Goal: Task Accomplishment & Management: Manage account settings

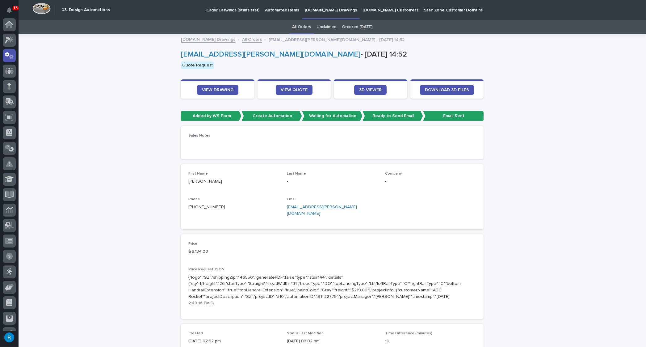
scroll to position [31, 0]
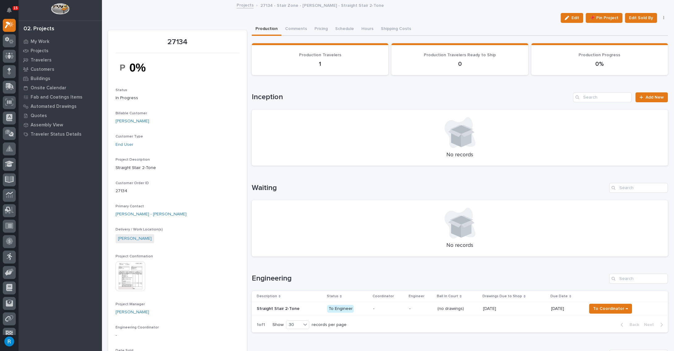
click at [573, 19] on span "Edit" at bounding box center [576, 18] width 8 height 6
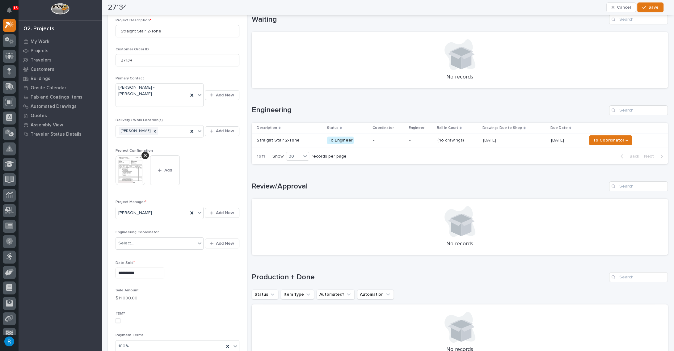
scroll to position [197, 0]
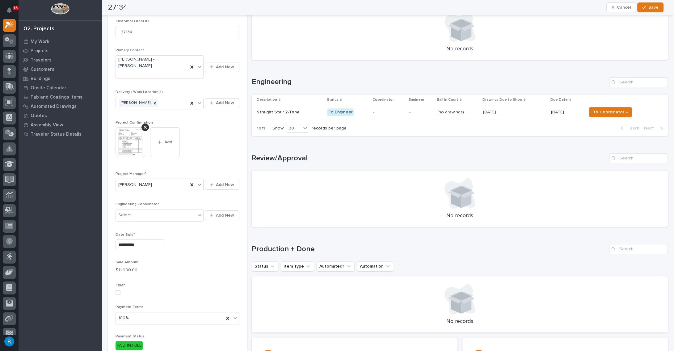
click at [335, 68] on div "Loading... Saving… Engineering Description Status Coordinator Engineer Ball In …" at bounding box center [460, 103] width 416 height 76
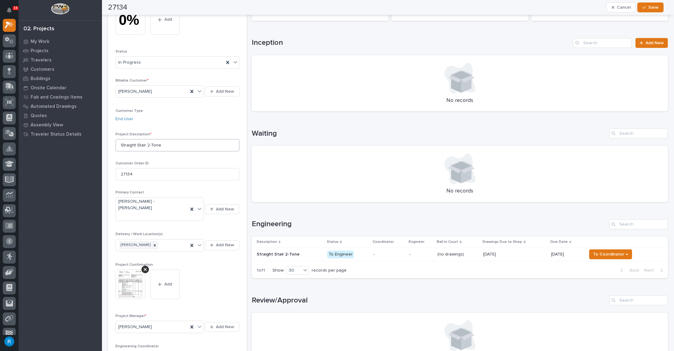
scroll to position [0, 0]
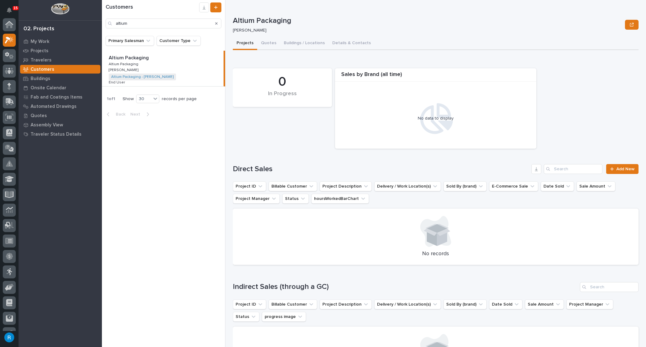
scroll to position [15, 0]
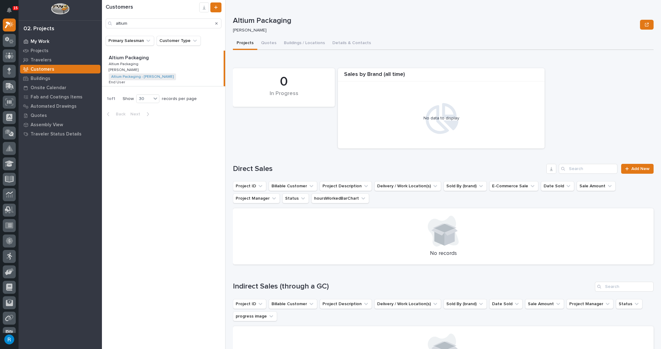
click at [41, 37] on div "My Work" at bounding box center [60, 41] width 80 height 9
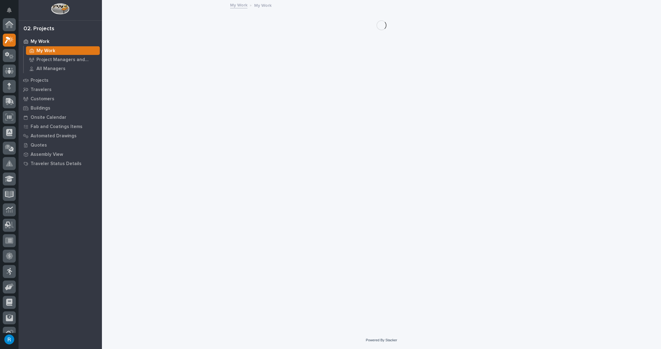
scroll to position [15, 0]
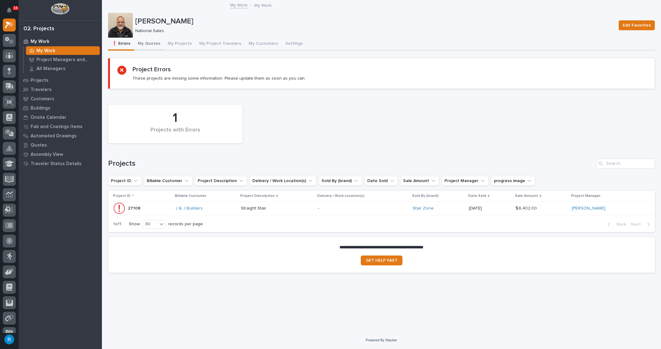
click at [151, 43] on button "My Quotes" at bounding box center [149, 44] width 30 height 13
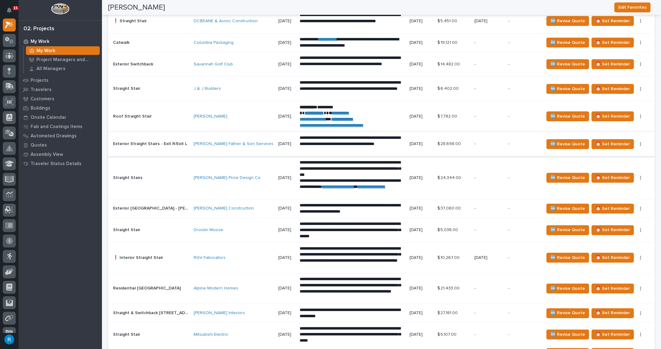
scroll to position [650, 0]
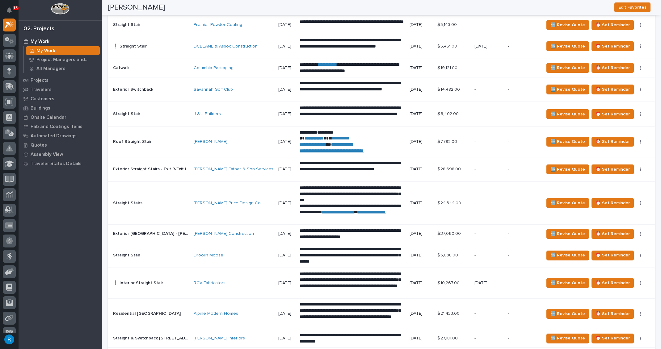
click at [163, 205] on div "Straight Stairs Straight Stairs" at bounding box center [151, 203] width 76 height 10
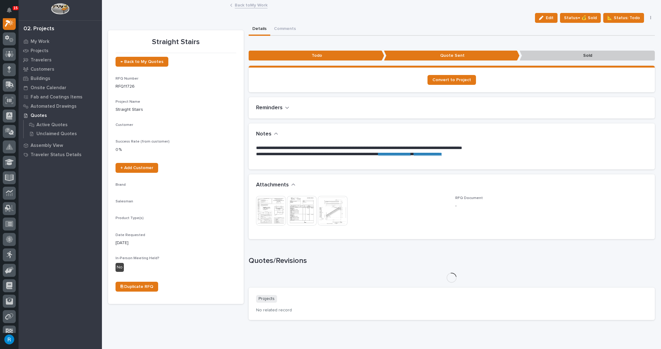
scroll to position [15, 0]
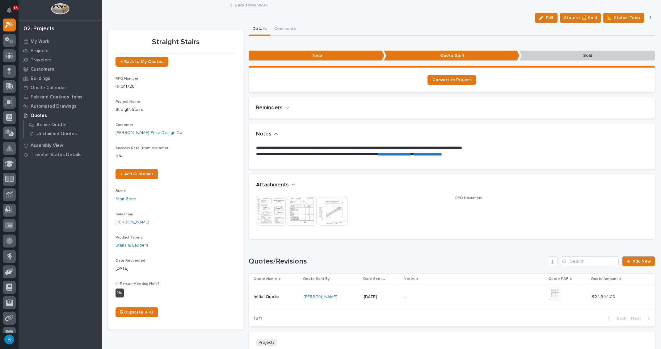
click at [256, 148] on p "**********" at bounding box center [450, 148] width 388 height 6
click at [256, 147] on p "**********" at bounding box center [450, 148] width 388 height 6
click at [256, 148] on p "**********" at bounding box center [450, 148] width 388 height 6
click at [547, 18] on span "Edit" at bounding box center [550, 18] width 8 height 6
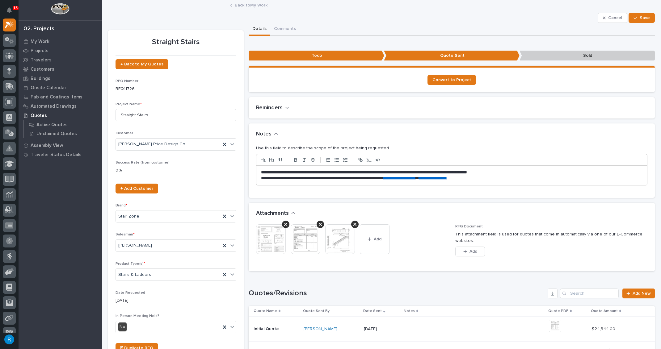
click at [259, 171] on div "**********" at bounding box center [451, 176] width 391 height 20
click at [644, 15] on span "Save" at bounding box center [645, 18] width 10 height 6
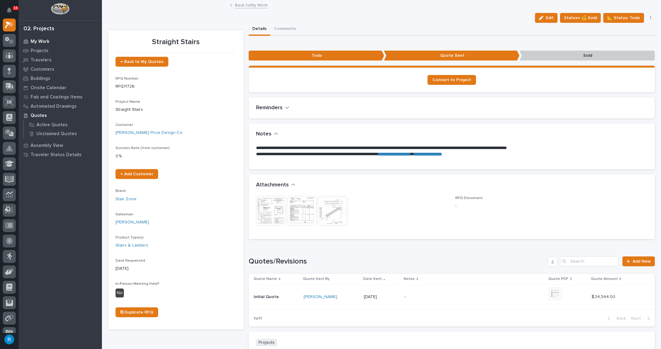
click at [42, 41] on p "My Work" at bounding box center [40, 42] width 19 height 6
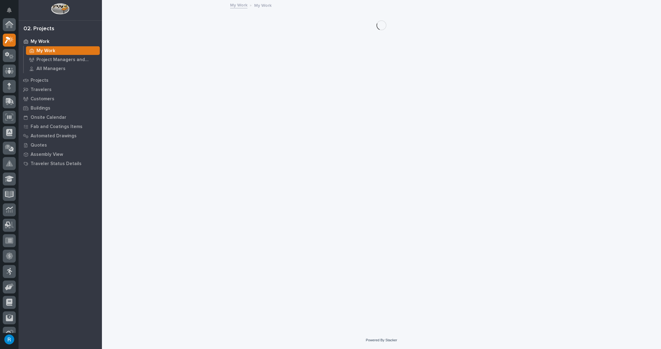
scroll to position [15, 0]
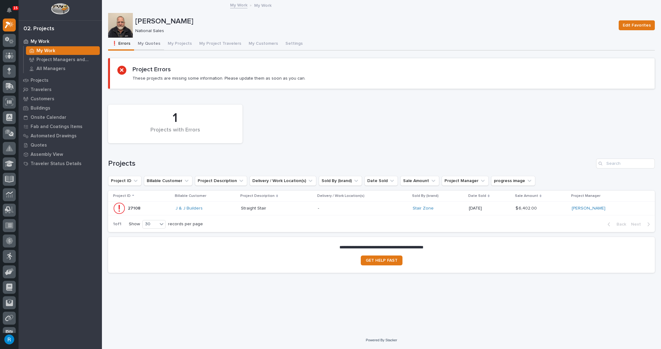
click at [150, 41] on button "My Quotes" at bounding box center [149, 44] width 30 height 13
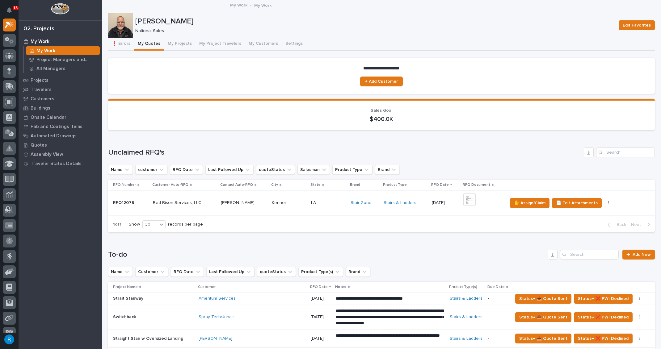
scroll to position [140, 0]
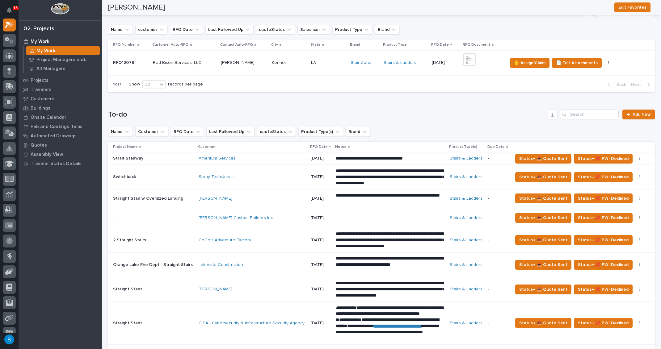
click at [260, 175] on div "Spray-Tech/Junair" at bounding box center [252, 177] width 107 height 5
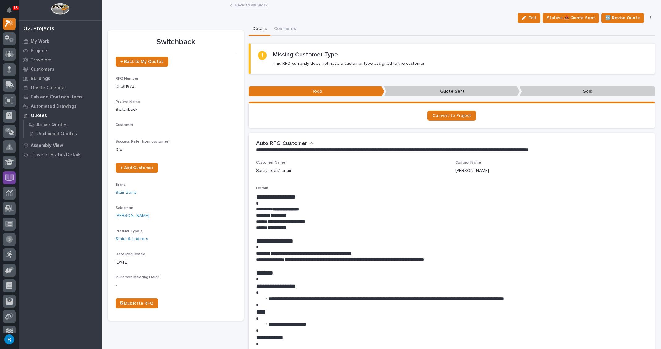
scroll to position [15, 0]
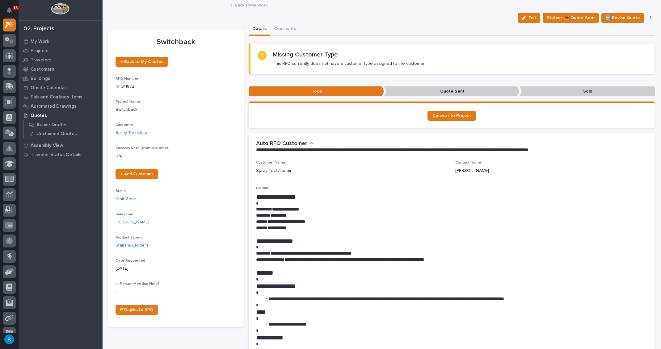
drag, startPoint x: 534, startPoint y: 17, endPoint x: 383, endPoint y: 107, distance: 176.4
click at [534, 17] on span "Edit" at bounding box center [533, 18] width 8 height 6
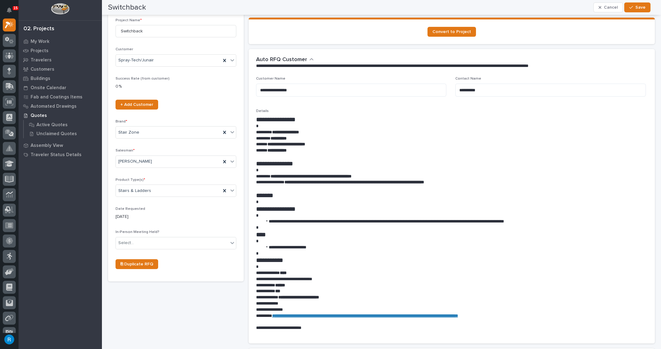
scroll to position [0, 0]
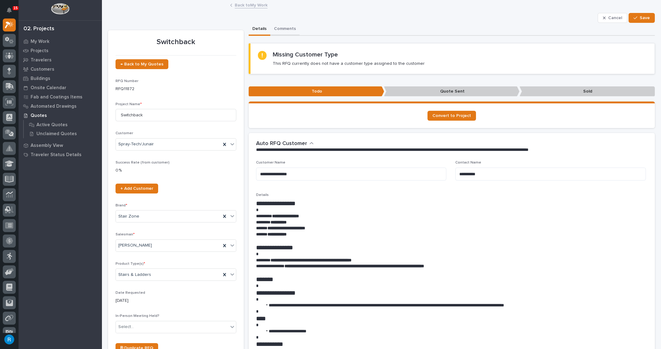
click at [281, 28] on button "Comments" at bounding box center [284, 29] width 29 height 13
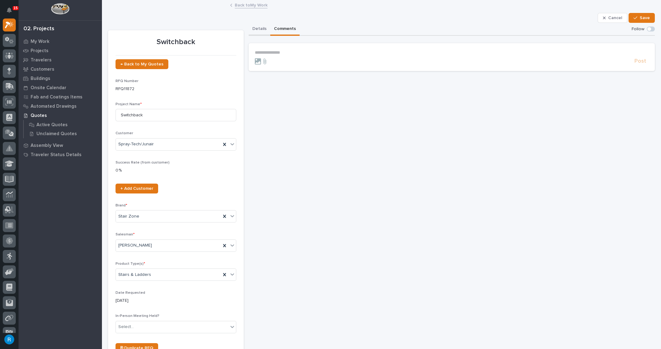
click at [256, 29] on button "Details" at bounding box center [260, 29] width 22 height 13
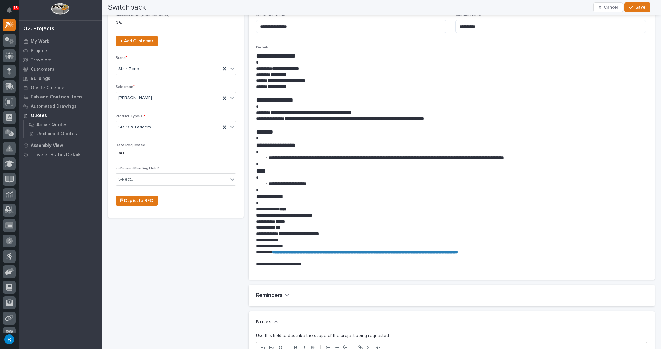
scroll to position [253, 0]
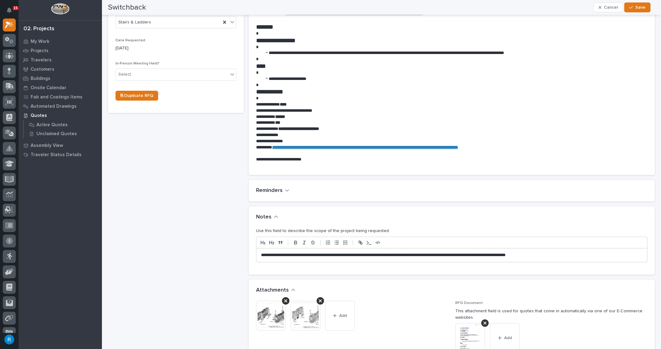
click at [261, 254] on p "**********" at bounding box center [450, 255] width 379 height 6
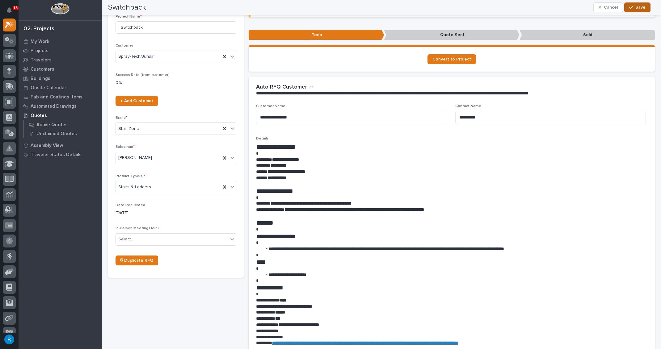
scroll to position [87, 0]
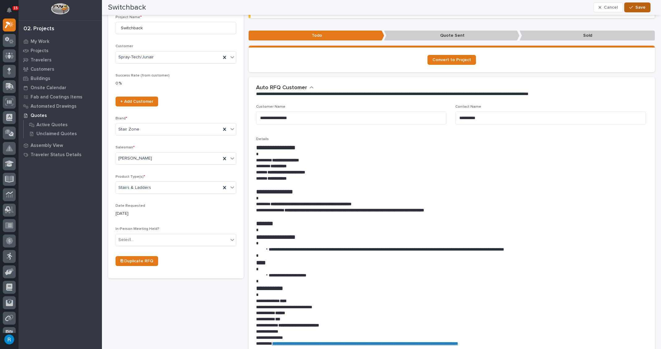
click at [640, 6] on span "Save" at bounding box center [641, 8] width 10 height 6
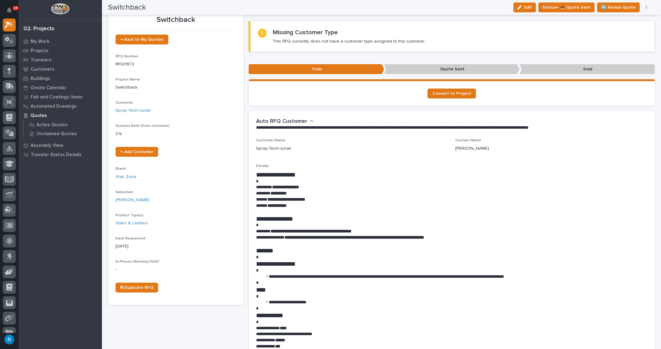
scroll to position [0, 0]
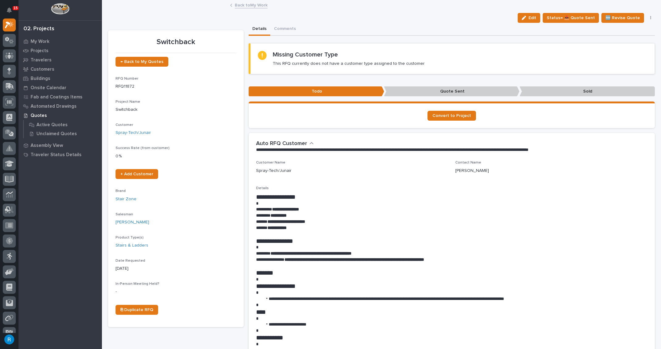
click at [532, 19] on span "Edit" at bounding box center [533, 18] width 8 height 6
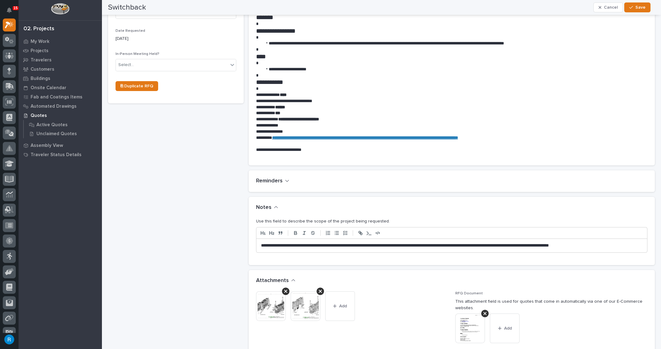
scroll to position [253, 0]
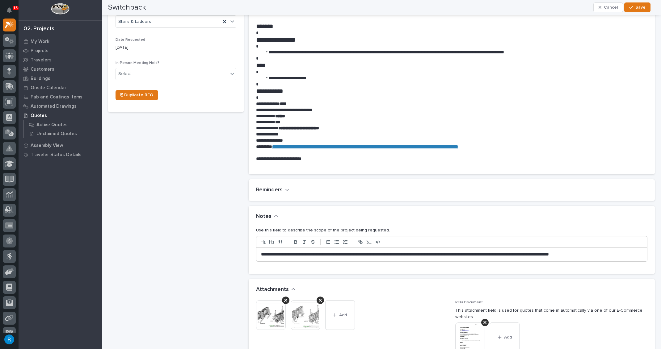
click at [286, 190] on icon "button" at bounding box center [287, 190] width 4 height 6
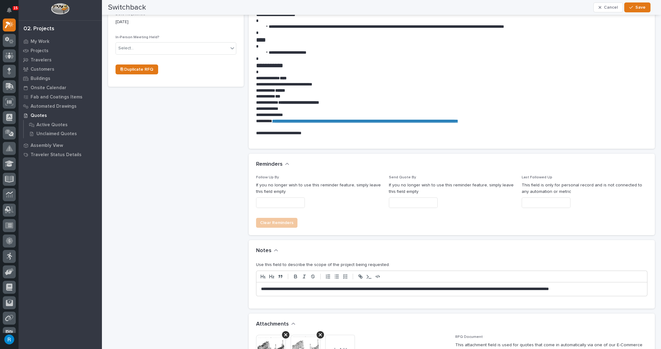
scroll to position [283, 0]
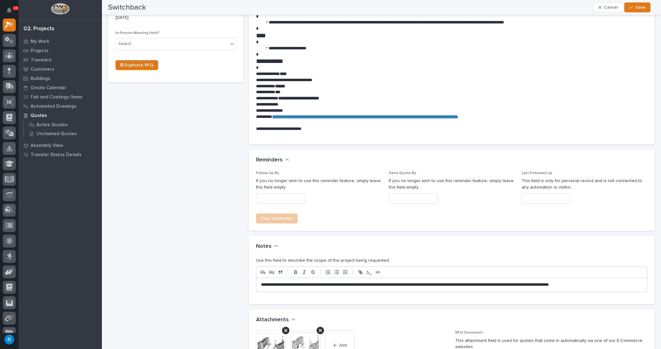
click at [267, 198] on input "text" at bounding box center [280, 198] width 49 height 11
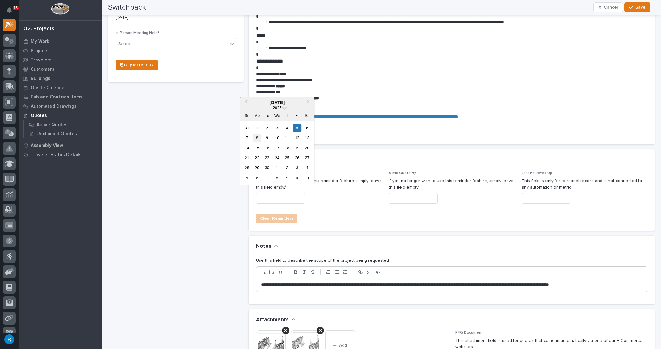
click at [257, 137] on div "8" at bounding box center [257, 138] width 8 height 8
type input "**********"
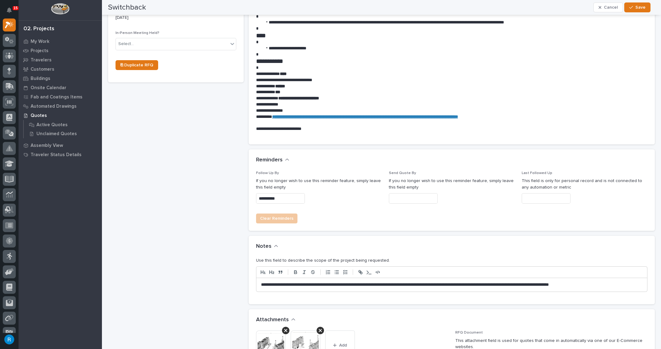
click at [424, 199] on input "text" at bounding box center [413, 198] width 49 height 11
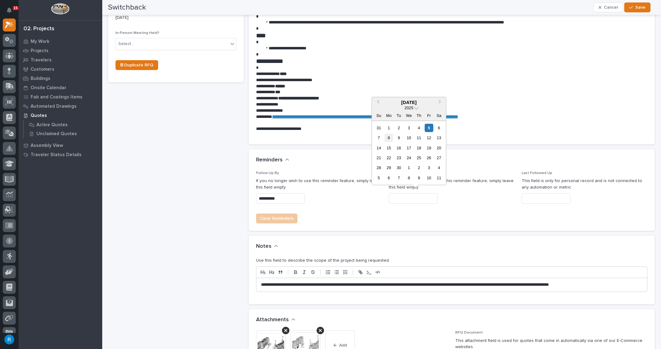
click at [390, 138] on div "8" at bounding box center [389, 138] width 8 height 8
type input "**********"
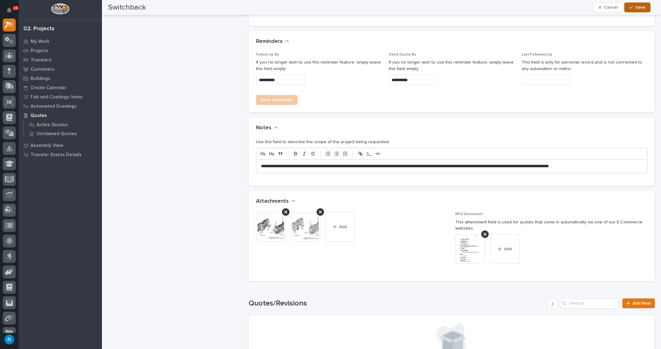
scroll to position [424, 0]
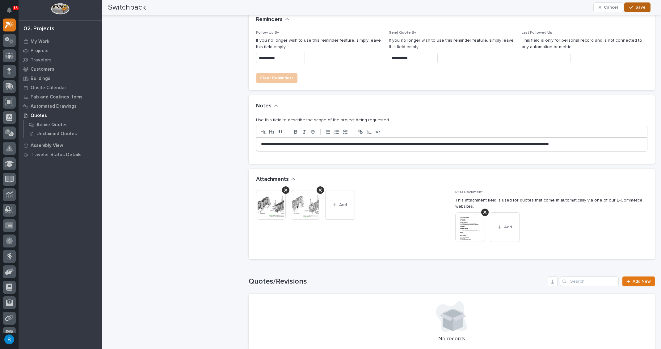
click at [642, 6] on span "Save" at bounding box center [641, 8] width 10 height 6
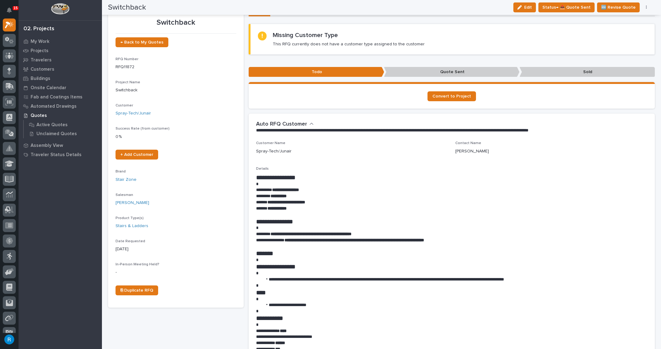
scroll to position [0, 0]
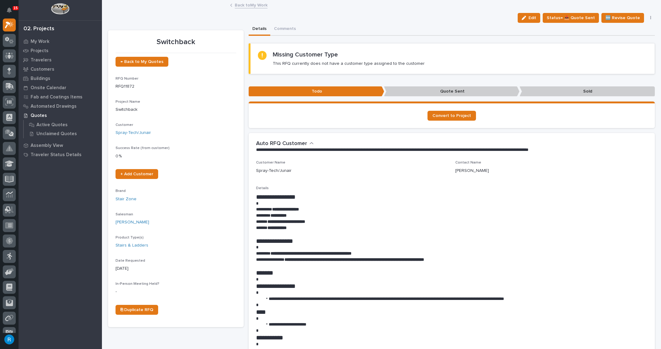
click at [241, 4] on link "Back to My Work" at bounding box center [251, 4] width 33 height 7
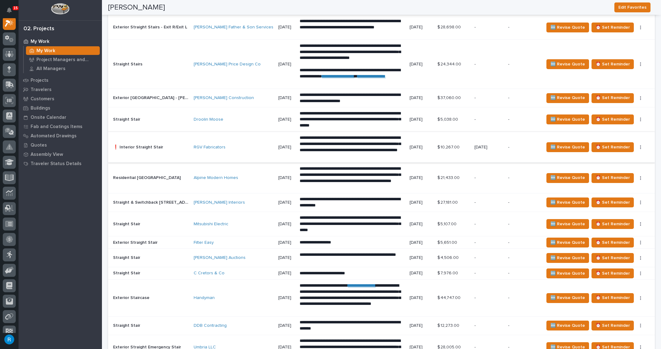
scroll to position [815, 0]
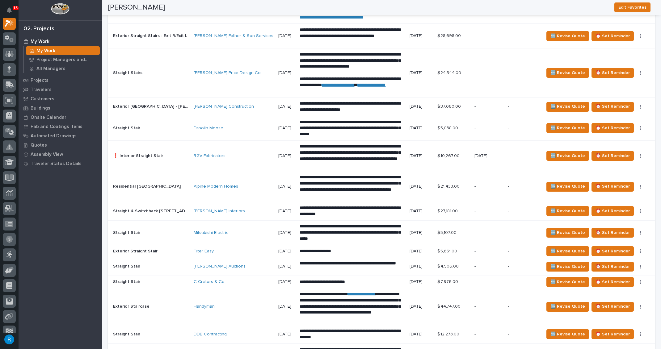
click at [239, 189] on td "Alpine Modern Homes" at bounding box center [233, 187] width 85 height 31
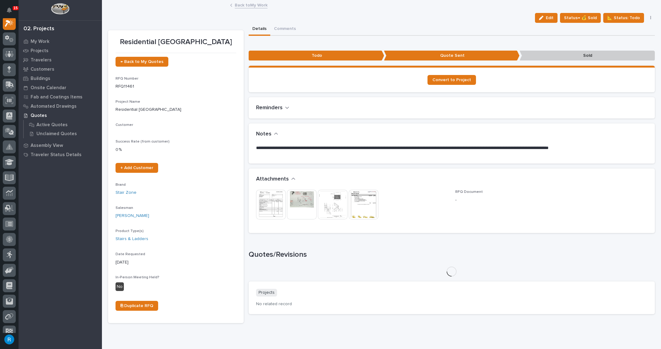
scroll to position [15, 0]
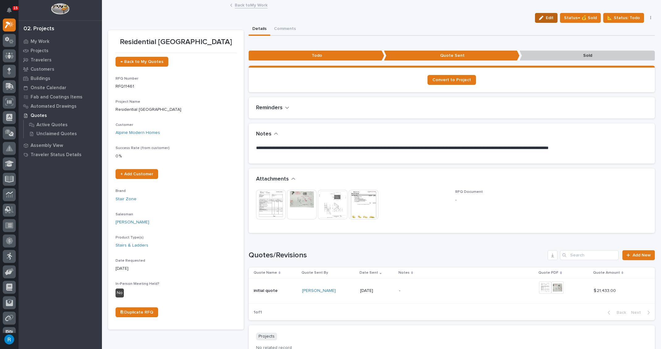
click at [549, 20] on span "Edit" at bounding box center [550, 18] width 8 height 6
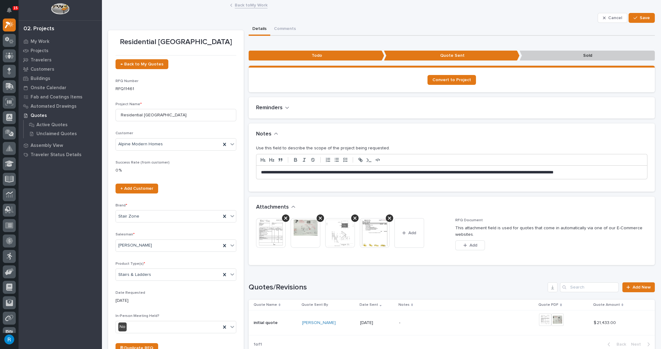
click at [316, 172] on p "**********" at bounding box center [450, 173] width 379 height 6
click at [315, 172] on p "**********" at bounding box center [450, 173] width 379 height 6
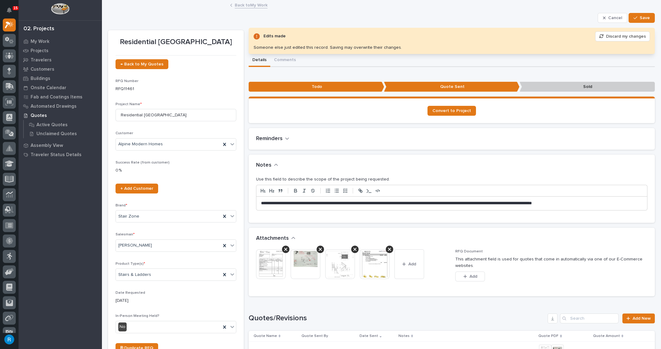
click at [258, 202] on div "**********" at bounding box center [451, 204] width 391 height 14
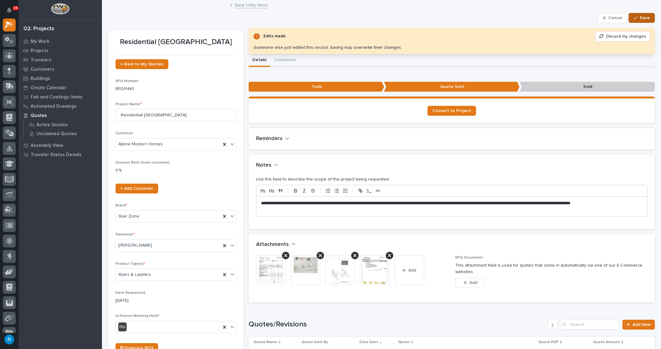
click at [642, 16] on span "Save" at bounding box center [645, 18] width 10 height 6
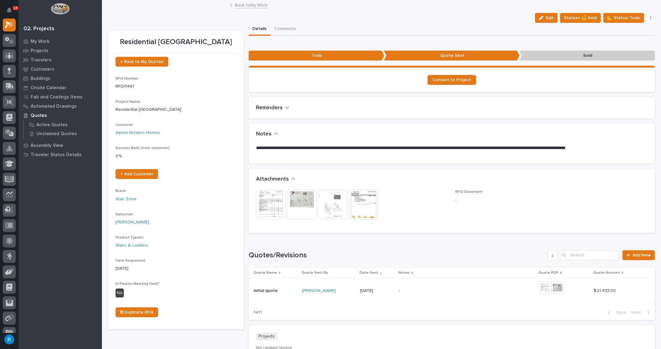
click at [271, 205] on img at bounding box center [271, 205] width 30 height 30
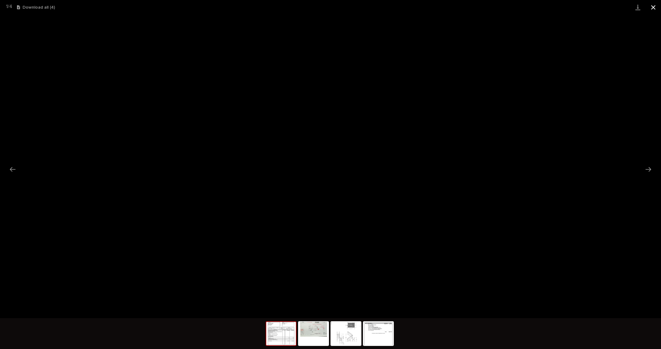
click at [646, 7] on button "Close gallery" at bounding box center [653, 7] width 15 height 15
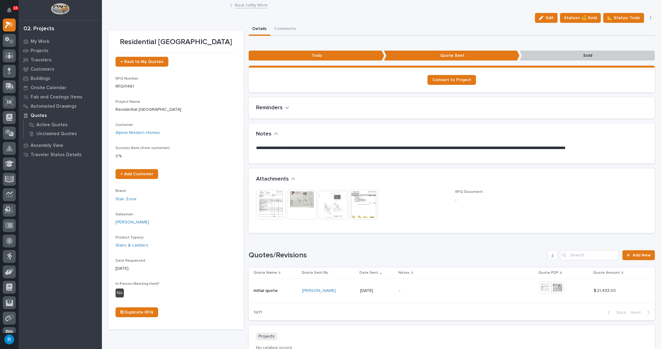
click at [240, 5] on link "Back to My Work" at bounding box center [251, 4] width 33 height 7
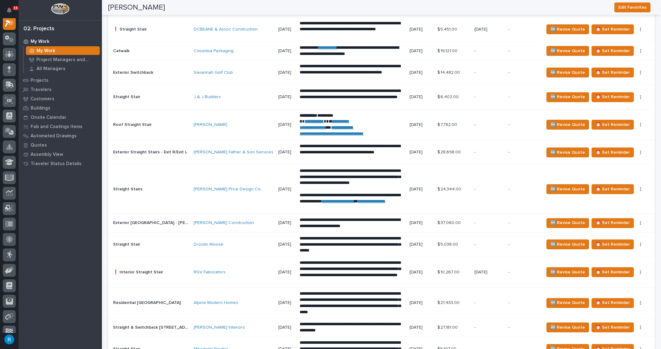
scroll to position [674, 0]
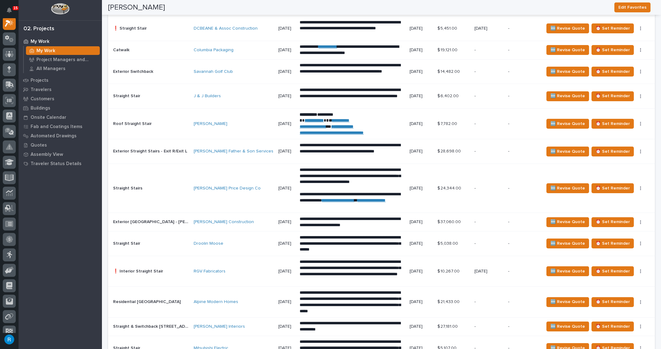
click at [203, 200] on td "Lindsay Marie Price Design Co" at bounding box center [233, 188] width 85 height 49
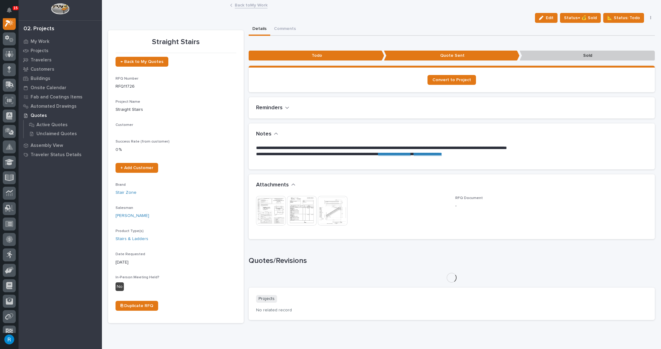
scroll to position [15, 0]
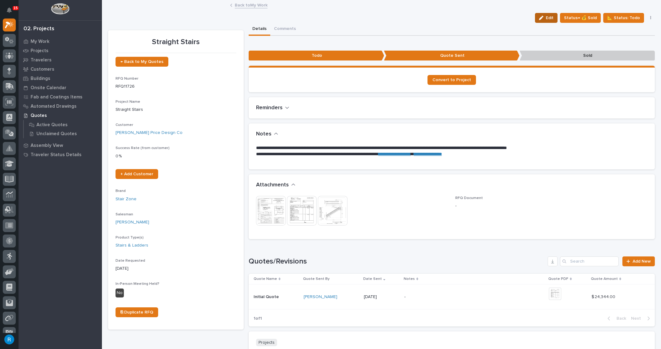
click at [550, 19] on span "Edit" at bounding box center [550, 18] width 8 height 6
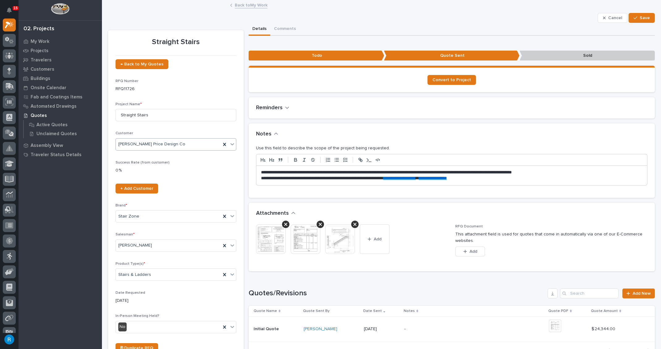
click at [203, 146] on div "Lindsay Marie Price Design Co" at bounding box center [168, 144] width 105 height 10
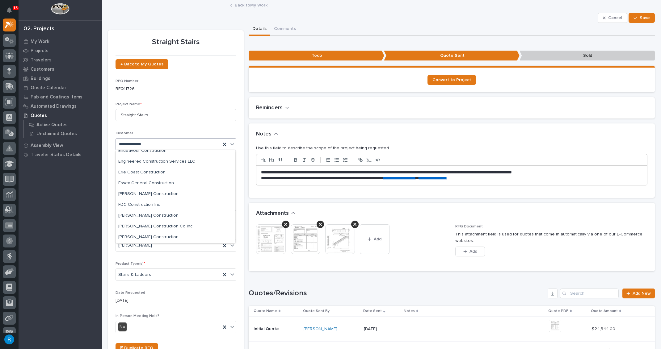
scroll to position [0, 0]
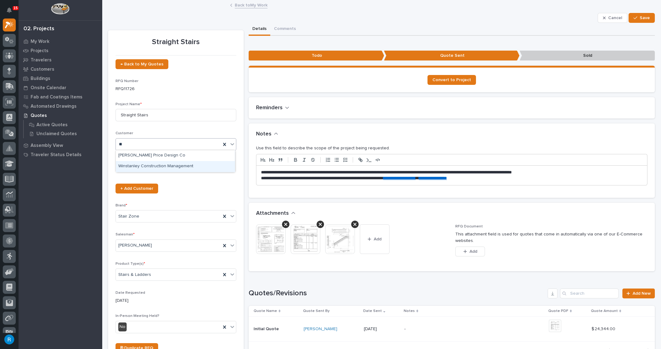
type input "*"
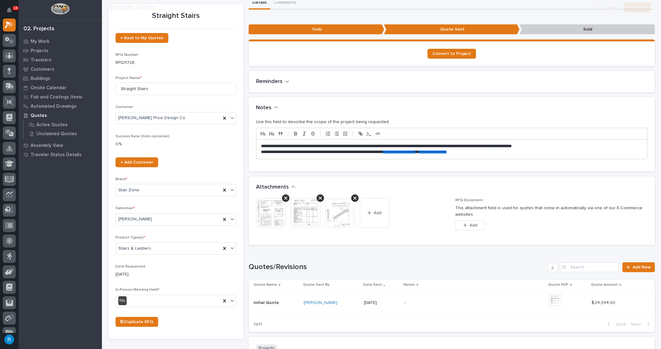
scroll to position [84, 0]
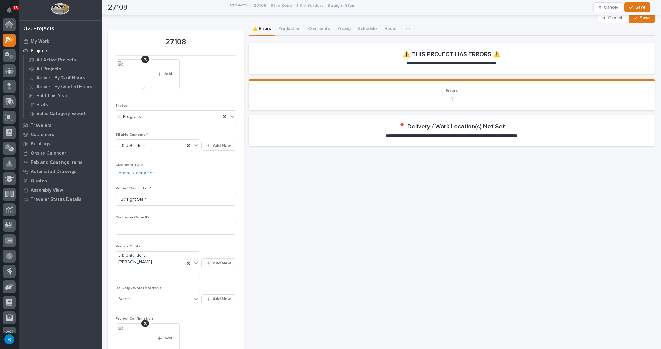
scroll to position [15, 0]
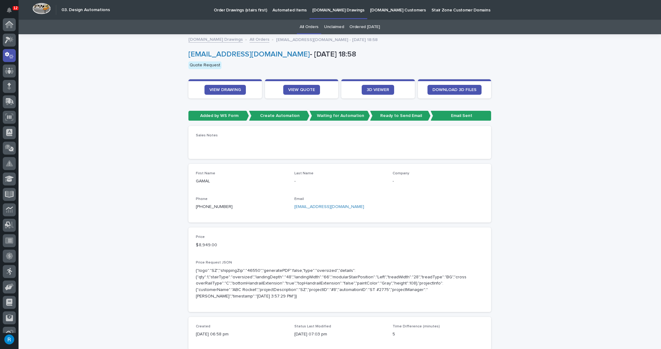
scroll to position [31, 0]
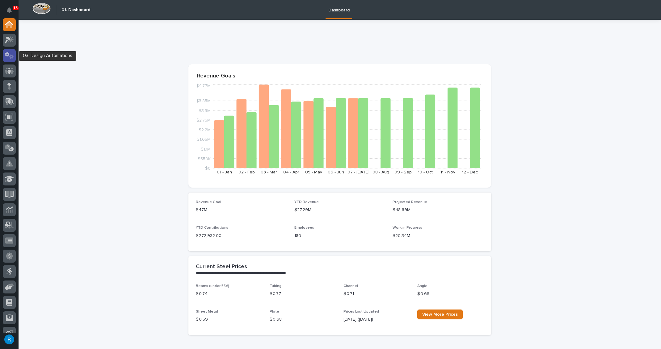
click at [9, 53] on icon at bounding box center [9, 55] width 9 height 7
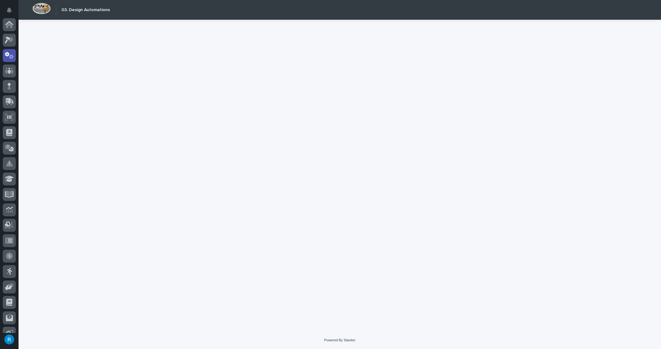
scroll to position [31, 0]
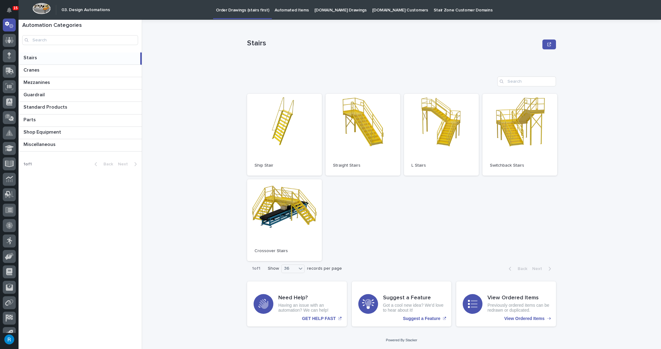
click at [282, 10] on p "Automated Items" at bounding box center [292, 6] width 34 height 13
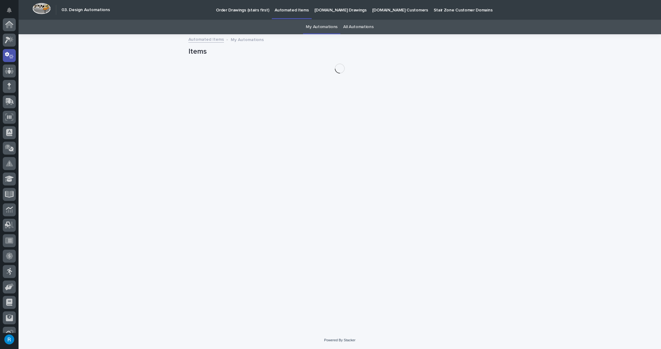
scroll to position [31, 0]
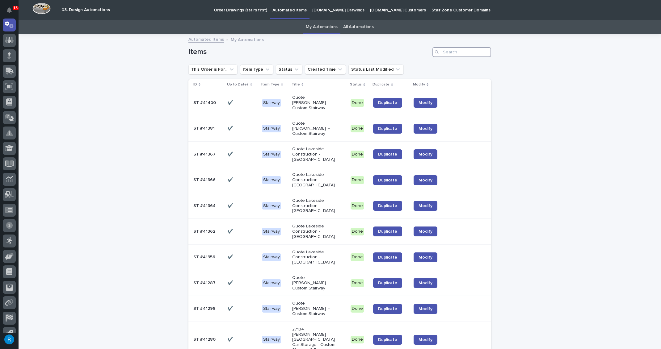
click at [461, 54] on input "Search" at bounding box center [462, 52] width 59 height 10
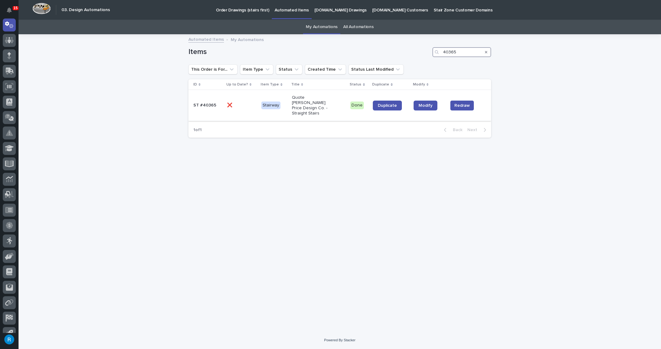
type input "40365"
click at [248, 103] on p at bounding box center [241, 105] width 29 height 5
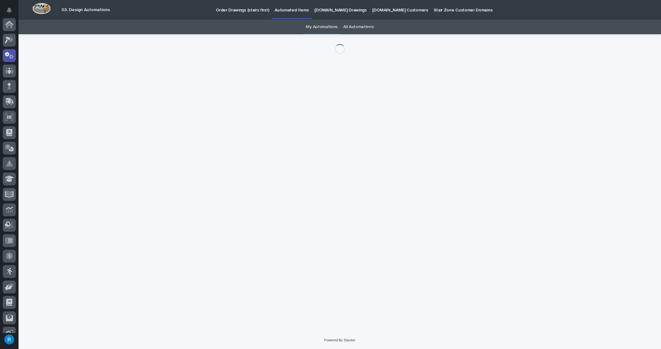
scroll to position [31, 0]
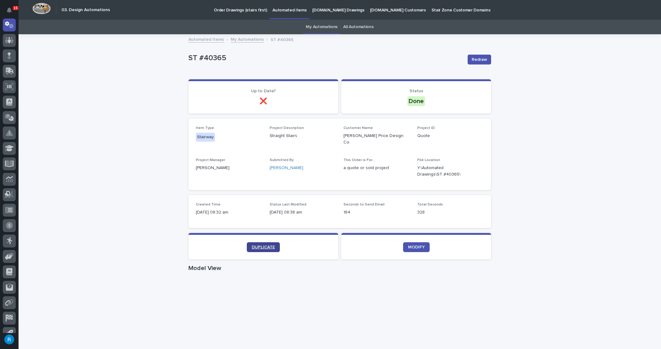
click at [260, 245] on span "DUPLICATE" at bounding box center [263, 247] width 23 height 4
click at [281, 11] on p "Automated Items" at bounding box center [290, 6] width 34 height 13
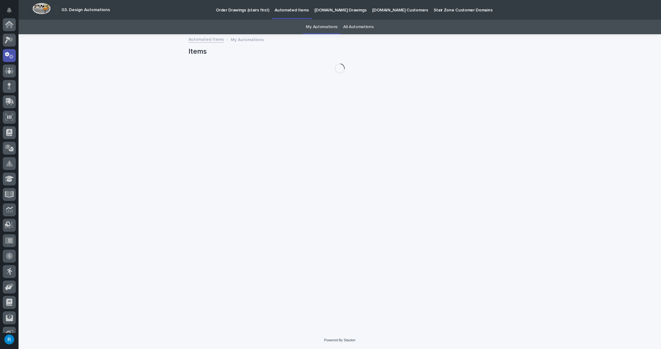
scroll to position [31, 0]
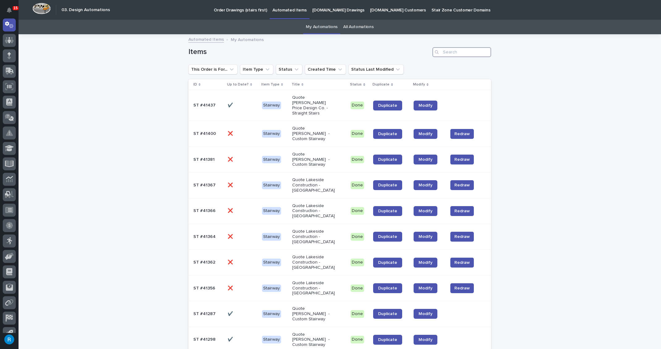
click at [447, 54] on input "Search" at bounding box center [462, 52] width 59 height 10
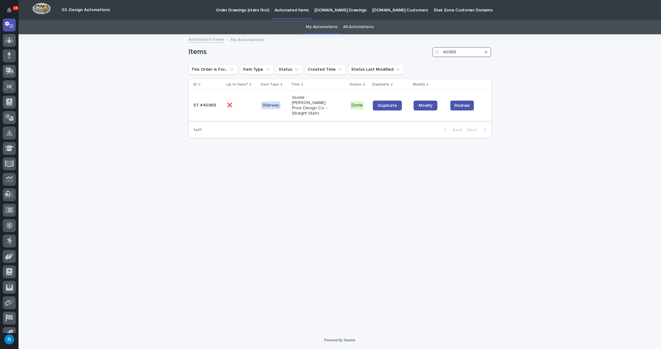
type input "40365"
click at [246, 103] on p at bounding box center [241, 105] width 29 height 5
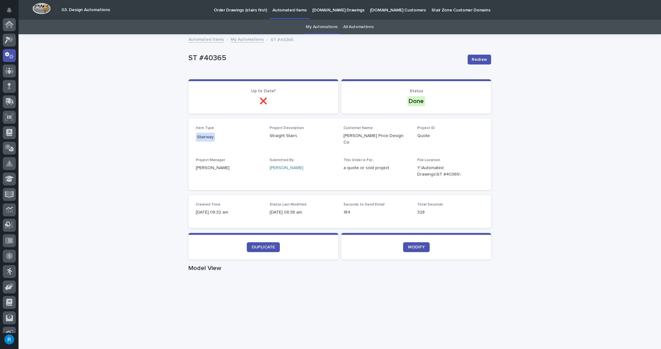
scroll to position [31, 0]
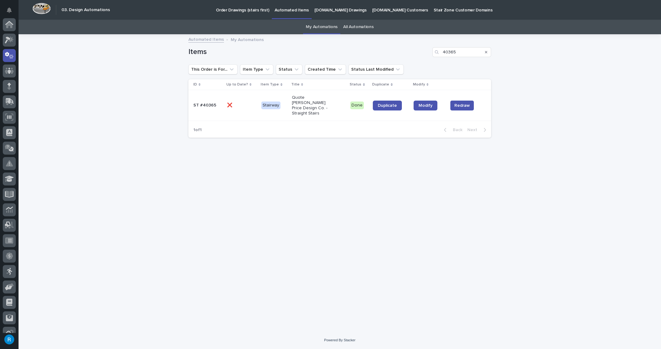
scroll to position [31, 0]
click at [332, 11] on p "[DOMAIN_NAME] Drawings" at bounding box center [341, 6] width 52 height 13
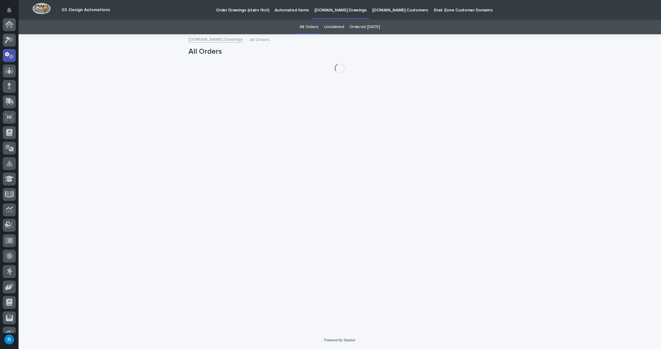
scroll to position [31, 0]
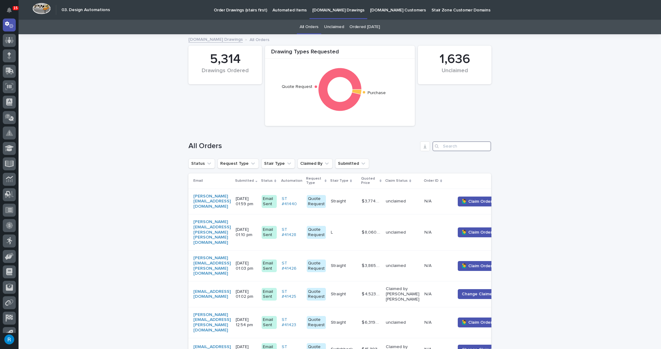
click at [447, 146] on input "Search" at bounding box center [462, 147] width 59 height 10
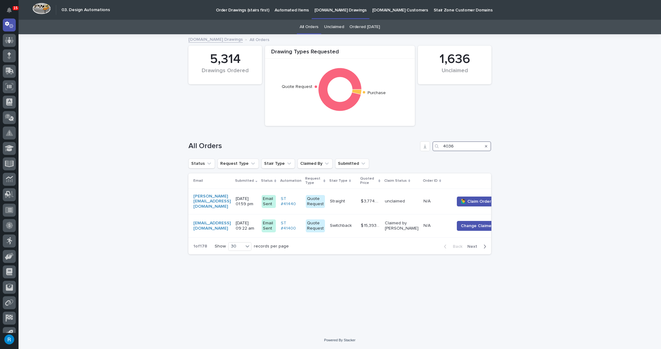
type input "40365"
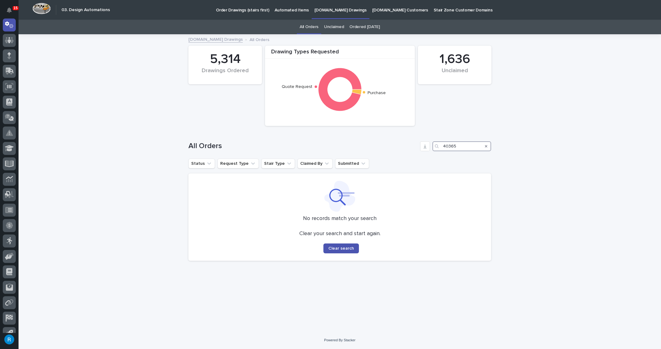
drag, startPoint x: 460, startPoint y: 147, endPoint x: 389, endPoint y: 138, distance: 71.5
click at [391, 138] on div "All Orders 40365" at bounding box center [339, 144] width 303 height 30
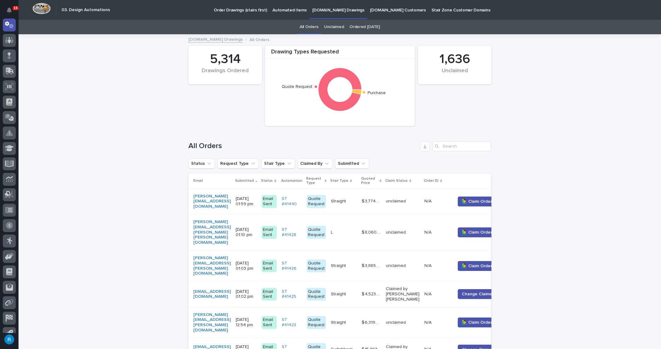
click at [322, 11] on p "[DOMAIN_NAME] Drawings" at bounding box center [338, 6] width 52 height 13
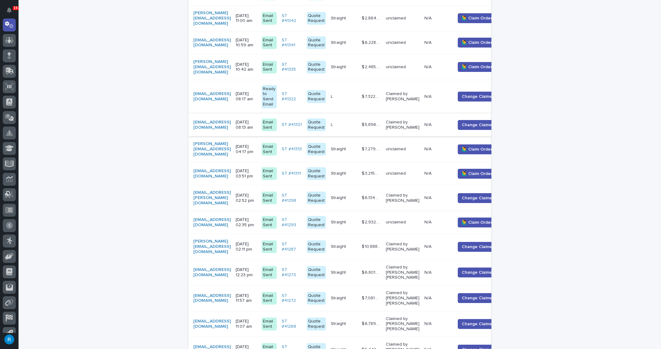
scroll to position [625, 0]
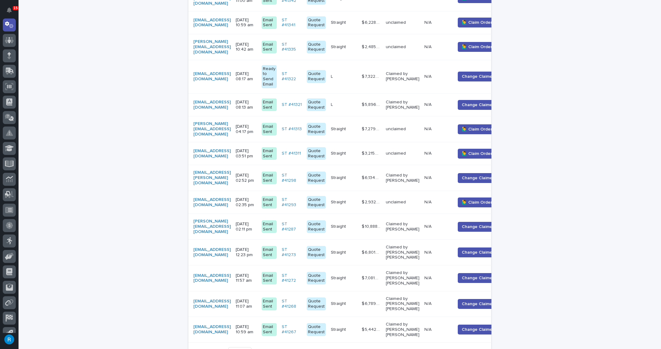
click at [470, 349] on span "Next" at bounding box center [475, 352] width 14 height 4
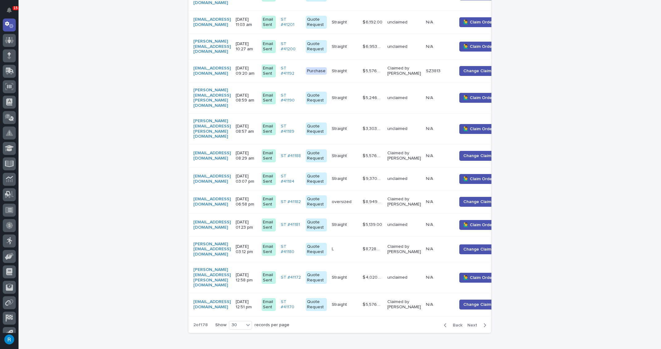
scroll to position [609, 0]
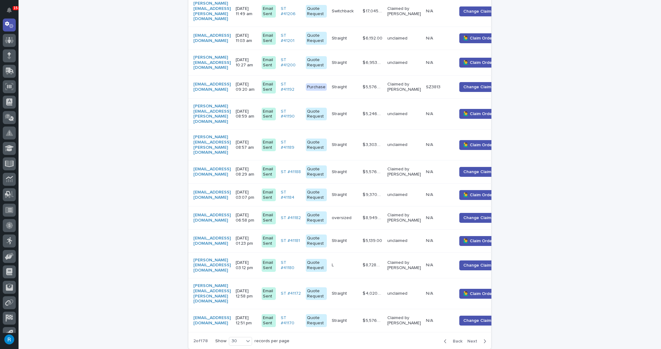
click at [470, 340] on span "Next" at bounding box center [475, 342] width 14 height 4
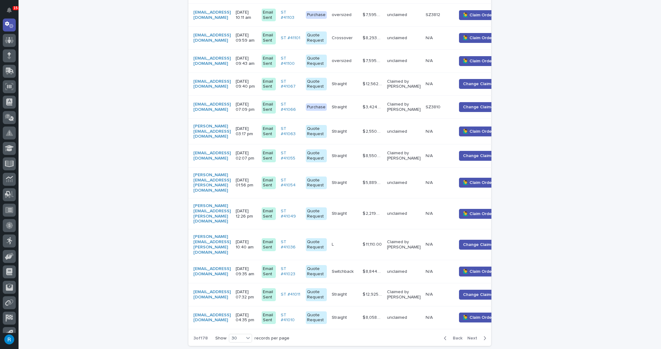
click at [469, 337] on span "Next" at bounding box center [475, 339] width 14 height 4
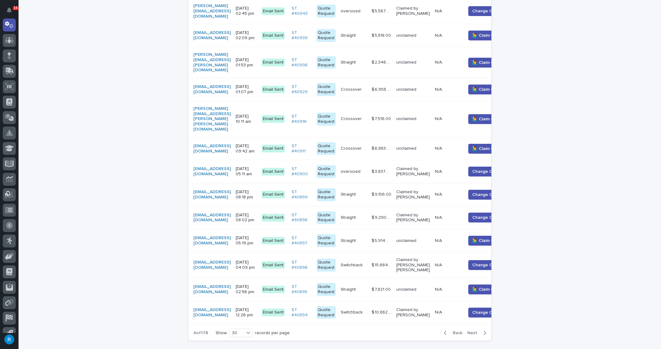
click at [468, 331] on span "Next" at bounding box center [475, 333] width 14 height 4
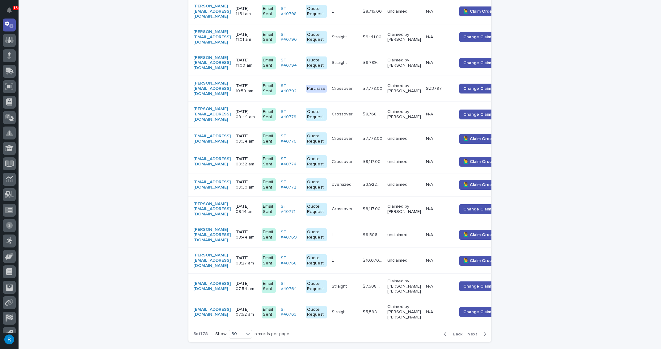
click at [470, 332] on span "Next" at bounding box center [475, 334] width 14 height 4
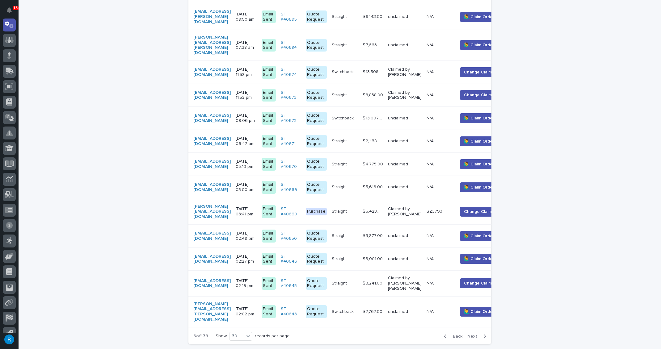
click at [471, 335] on span "Next" at bounding box center [475, 337] width 14 height 4
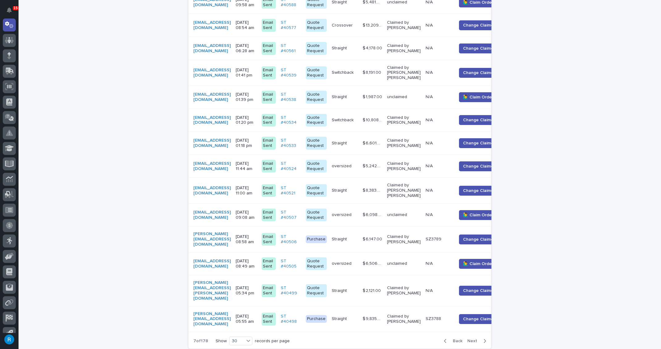
click at [470, 339] on span "Next" at bounding box center [475, 341] width 14 height 4
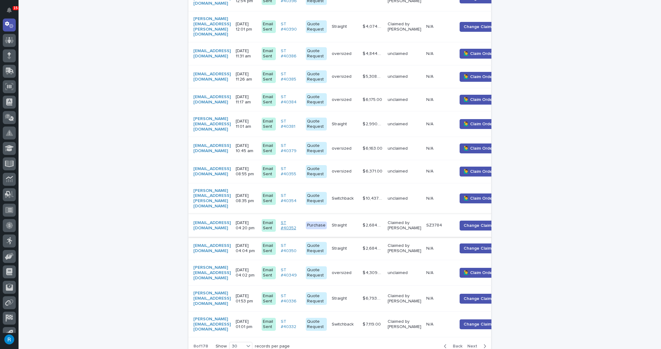
scroll to position [617, 0]
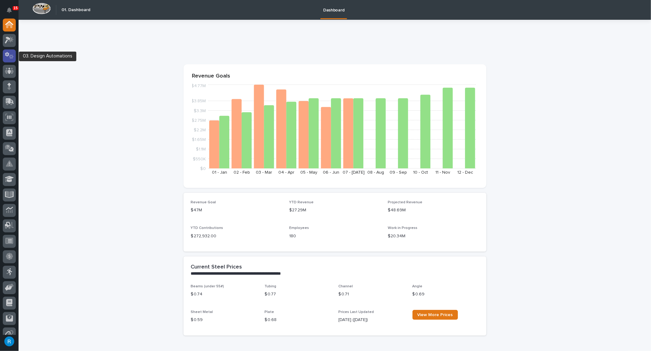
click at [8, 58] on icon at bounding box center [9, 55] width 9 height 7
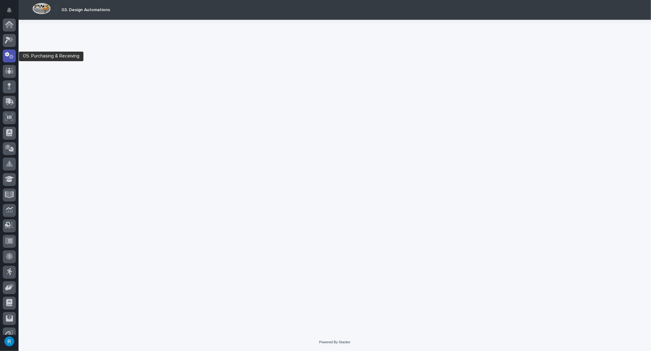
scroll to position [31, 0]
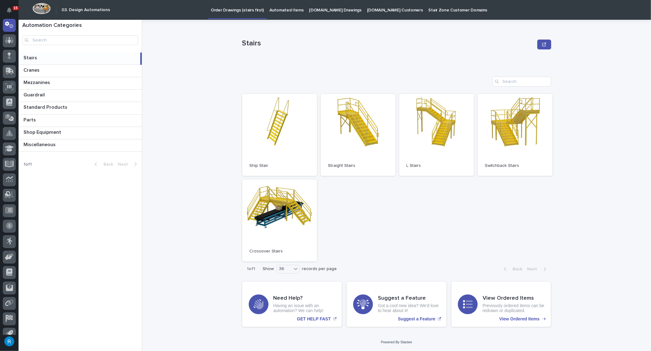
click at [276, 11] on p "Automated Items" at bounding box center [286, 6] width 34 height 13
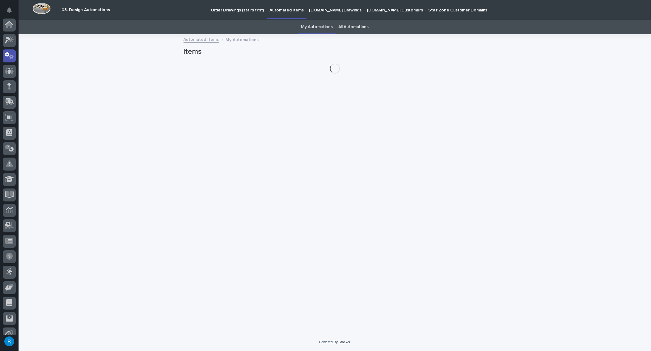
scroll to position [31, 0]
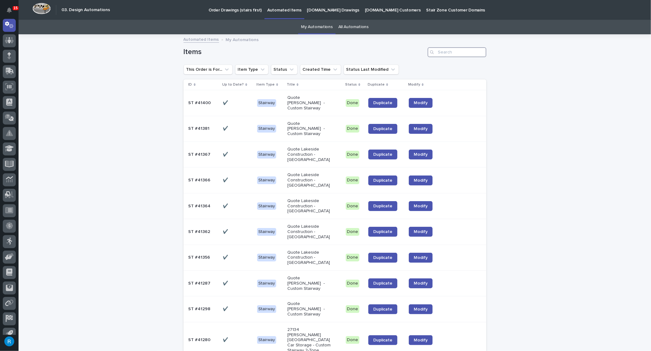
click at [450, 51] on input "Search" at bounding box center [457, 52] width 59 height 10
click at [442, 52] on input "Search" at bounding box center [457, 52] width 59 height 10
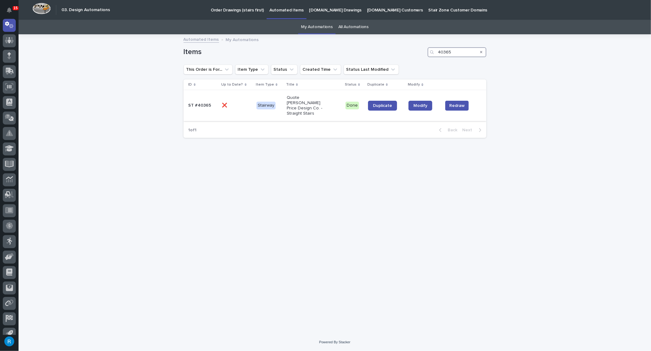
type input "40365"
click at [238, 105] on p at bounding box center [236, 105] width 29 height 5
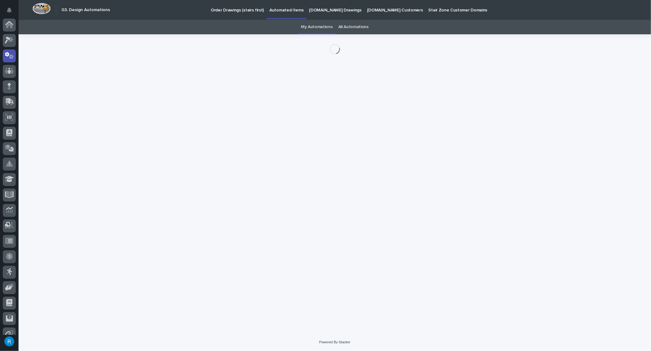
scroll to position [31, 0]
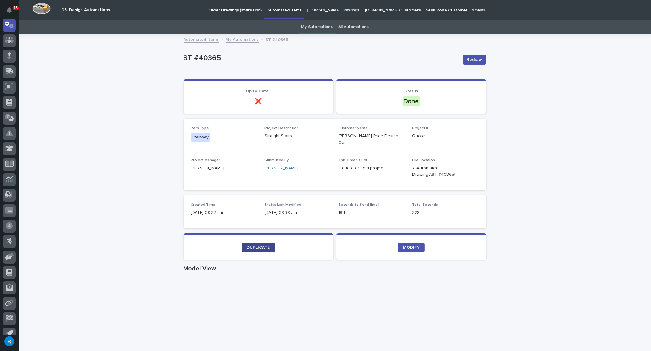
click at [256, 245] on span "DUPLICATE" at bounding box center [258, 247] width 23 height 4
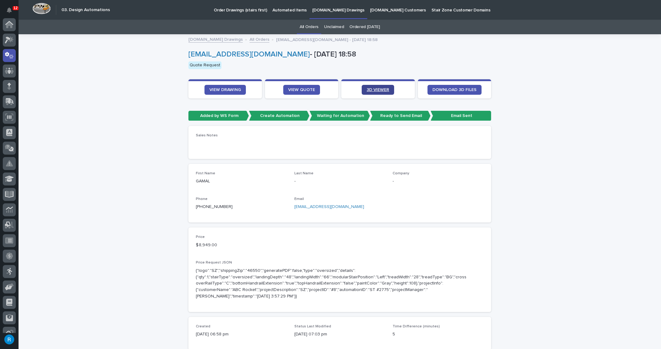
scroll to position [31, 0]
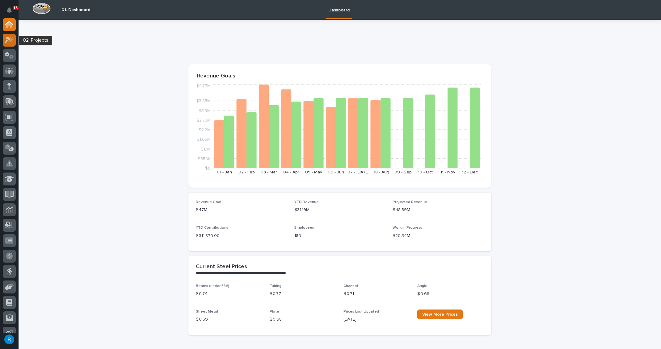
click at [11, 42] on icon at bounding box center [10, 39] width 5 height 6
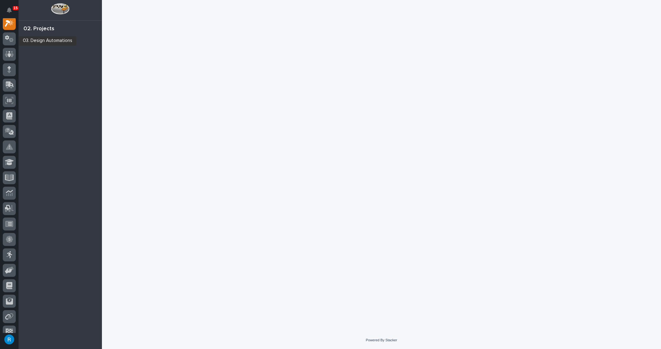
scroll to position [15, 0]
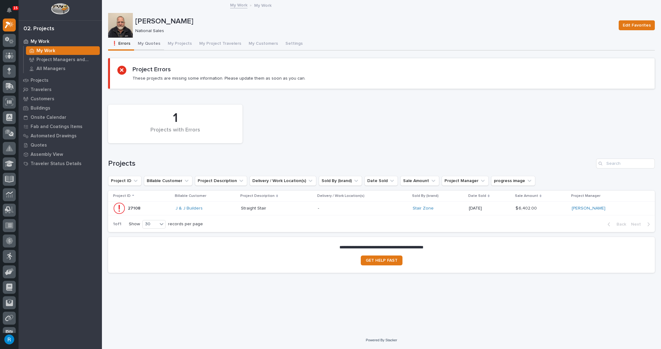
click at [145, 45] on button "My Quotes" at bounding box center [149, 44] width 30 height 13
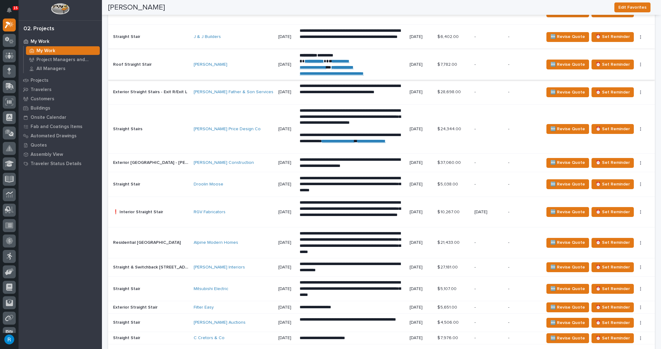
scroll to position [786, 0]
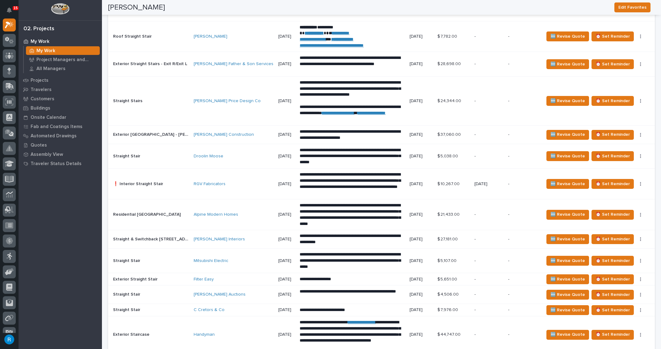
click at [236, 179] on div "RGV Fabricators" at bounding box center [234, 184] width 80 height 10
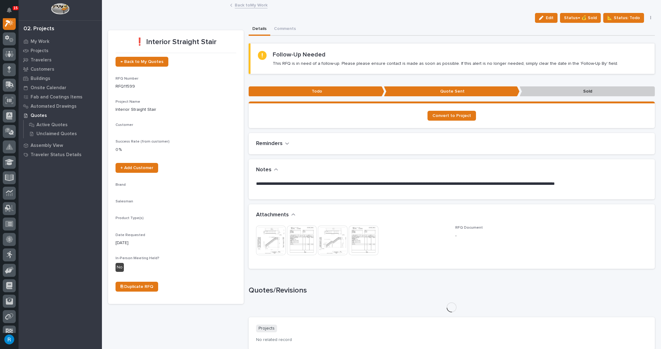
scroll to position [15, 0]
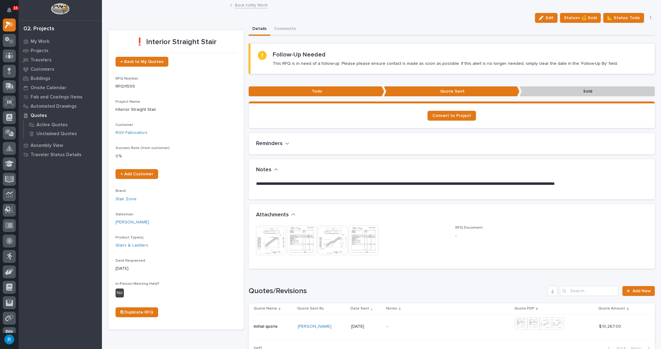
click at [286, 144] on icon "button" at bounding box center [287, 144] width 4 height 6
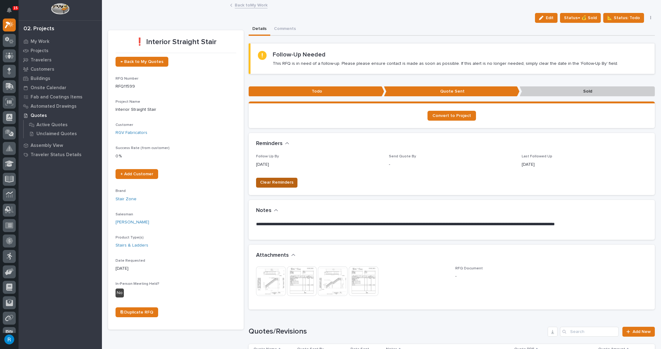
click at [272, 183] on span "Clear Reminders" at bounding box center [276, 182] width 33 height 7
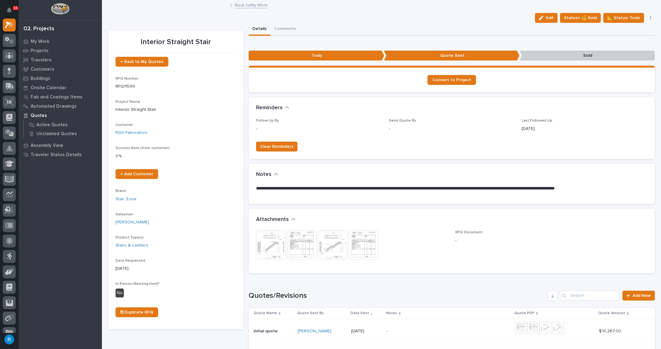
click at [262, 126] on p "-" at bounding box center [318, 129] width 125 height 6
click at [269, 136] on div "Follow Up By -" at bounding box center [318, 128] width 125 height 18
click at [551, 18] on span "Edit" at bounding box center [550, 18] width 8 height 6
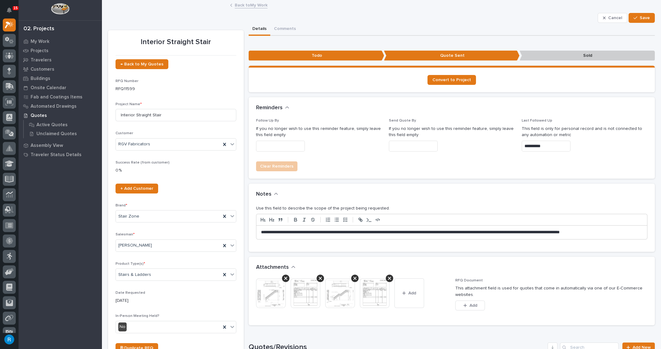
click at [273, 146] on input "text" at bounding box center [280, 146] width 49 height 11
click at [257, 86] on div "8" at bounding box center [257, 85] width 8 height 8
type input "**********"
click at [258, 231] on div "**********" at bounding box center [451, 233] width 391 height 14
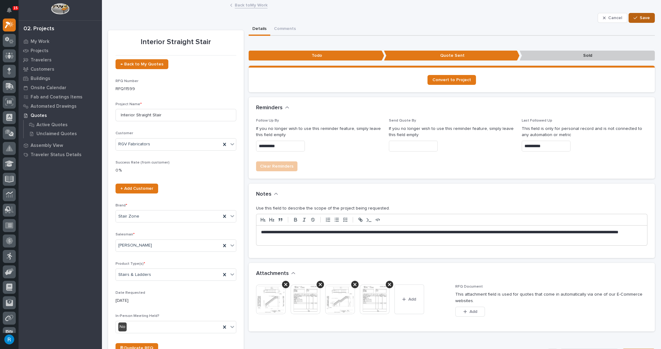
click at [641, 19] on span "Save" at bounding box center [645, 18] width 10 height 6
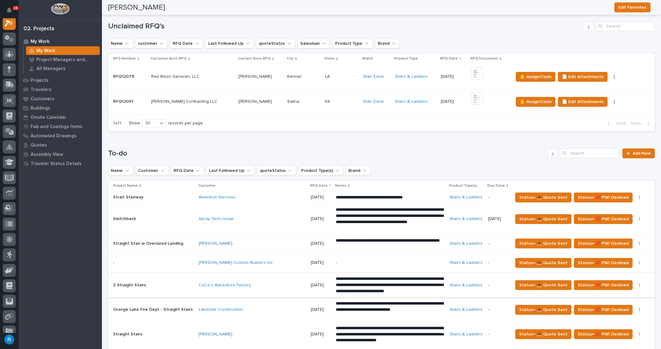
scroll to position [225, 0]
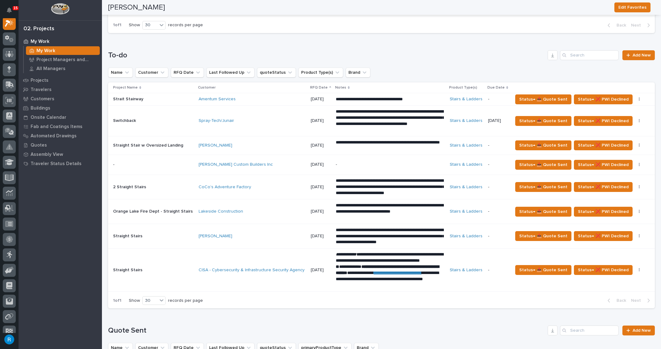
click at [494, 271] on div "-" at bounding box center [498, 270] width 20 height 10
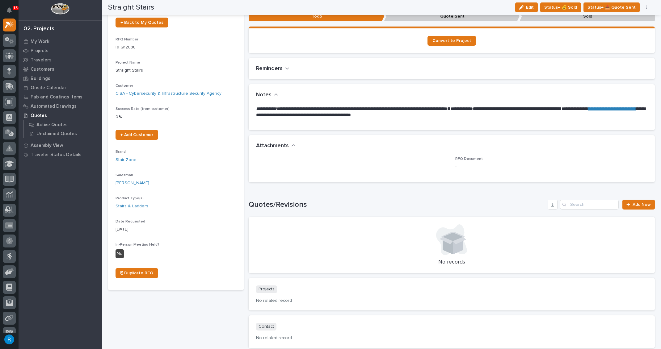
scroll to position [56, 0]
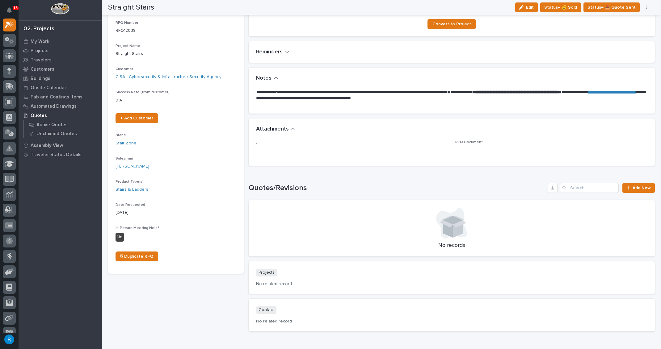
click at [256, 91] on em "**********" at bounding box center [266, 92] width 21 height 4
click at [534, 6] on span "Edit" at bounding box center [530, 8] width 8 height 6
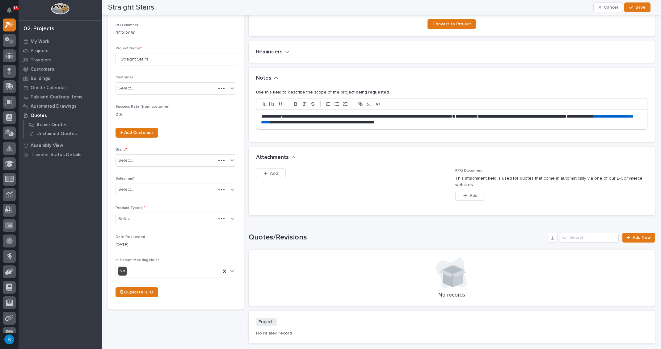
scroll to position [81, 0]
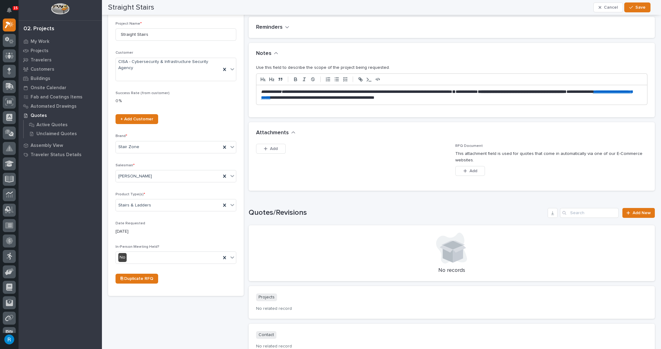
click at [482, 98] on p "**********" at bounding box center [450, 95] width 379 height 12
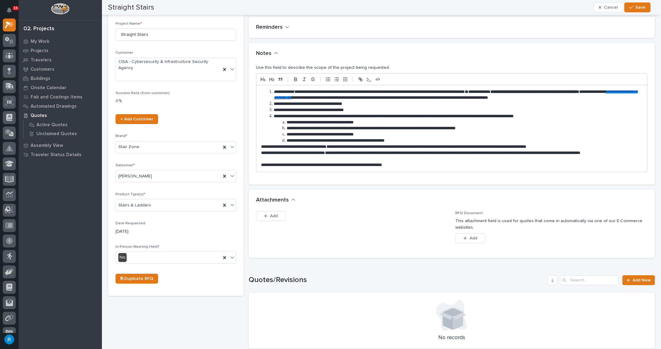
scroll to position [114, 0]
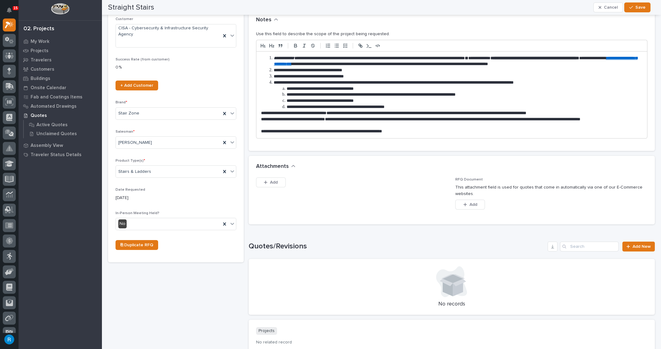
click at [268, 70] on li "**********" at bounding box center [454, 70] width 372 height 6
click at [269, 70] on li "**********" at bounding box center [454, 70] width 372 height 6
click at [273, 75] on li "**********" at bounding box center [454, 77] width 372 height 6
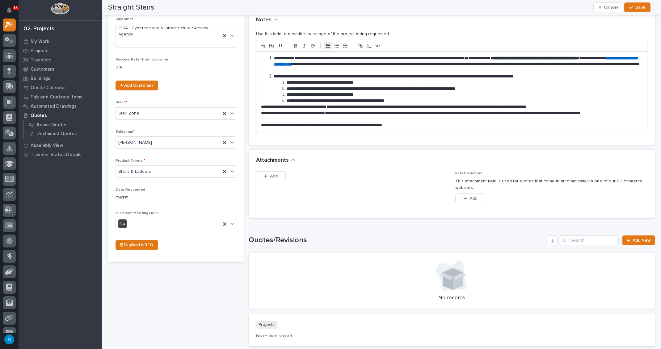
click at [273, 76] on li "**********" at bounding box center [454, 77] width 372 height 6
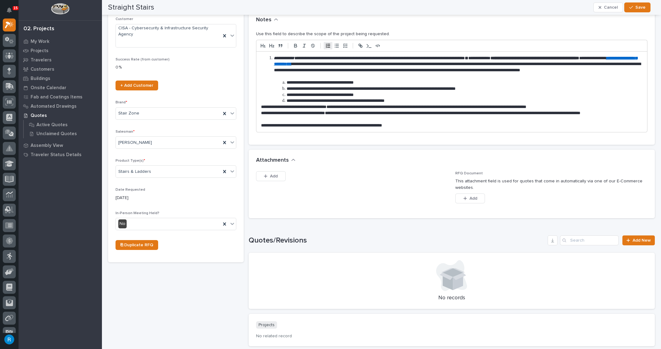
drag, startPoint x: 287, startPoint y: 82, endPoint x: 288, endPoint y: 86, distance: 3.6
click at [287, 83] on li "**********" at bounding box center [454, 83] width 372 height 6
click at [286, 81] on li "**********" at bounding box center [454, 83] width 372 height 6
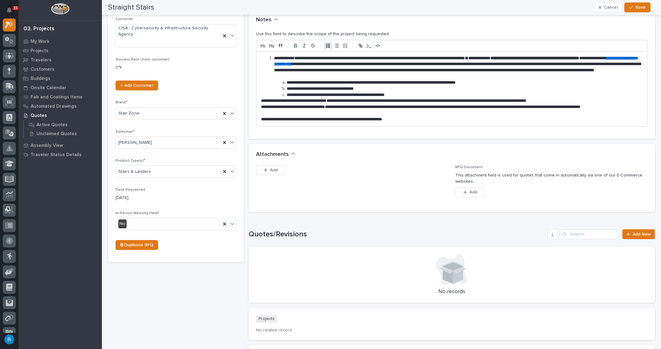
click at [287, 80] on li "**********" at bounding box center [454, 83] width 372 height 6
click at [280, 82] on li "**********" at bounding box center [454, 83] width 372 height 6
click at [282, 83] on li "**********" at bounding box center [454, 83] width 372 height 6
click at [286, 82] on li "**********" at bounding box center [454, 83] width 372 height 6
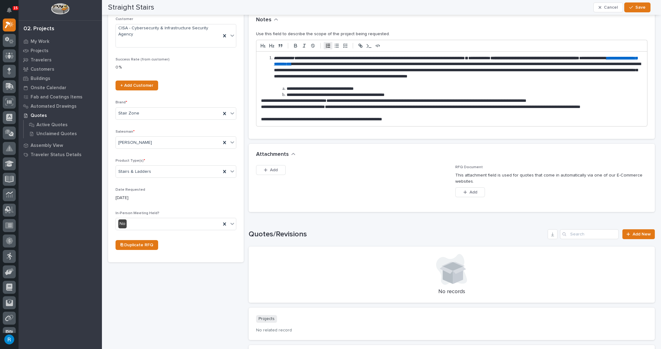
drag, startPoint x: 286, startPoint y: 87, endPoint x: 281, endPoint y: 111, distance: 24.2
click at [284, 90] on li "**********" at bounding box center [454, 89] width 372 height 6
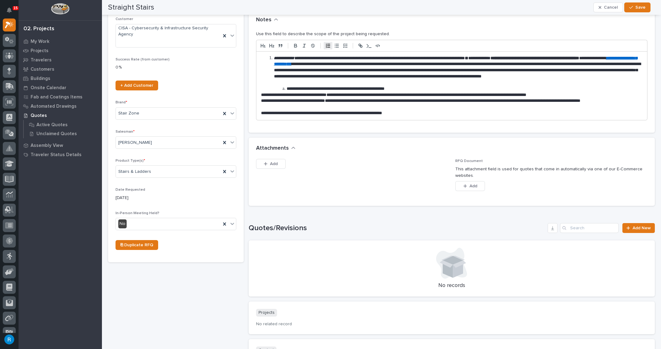
click at [286, 87] on li "**********" at bounding box center [454, 89] width 372 height 6
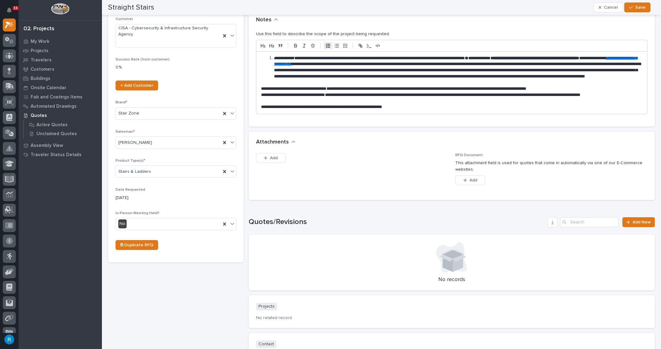
click at [258, 104] on div "**********" at bounding box center [451, 83] width 391 height 62
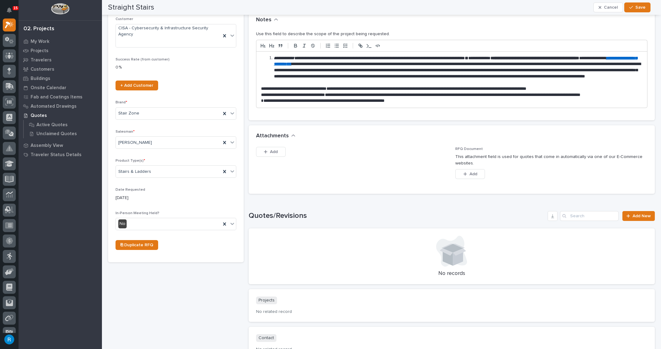
scroll to position [0, 0]
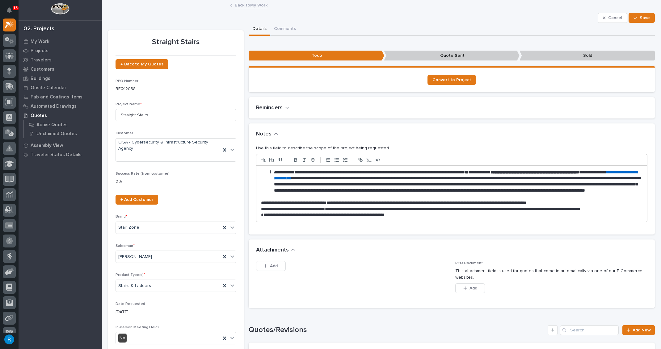
click at [285, 109] on icon "button" at bounding box center [287, 108] width 4 height 6
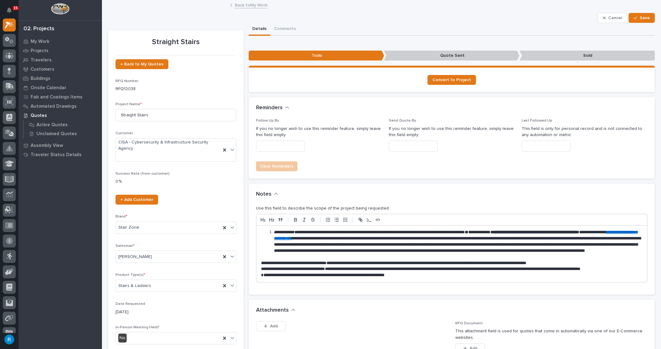
click at [268, 147] on input "text" at bounding box center [280, 146] width 49 height 11
click at [277, 85] on div "10" at bounding box center [277, 85] width 8 height 8
type input "**********"
drag, startPoint x: 640, startPoint y: 16, endPoint x: 425, endPoint y: 61, distance: 220.1
click at [640, 17] on span "Save" at bounding box center [645, 18] width 10 height 6
